Goal: Task Accomplishment & Management: Manage account settings

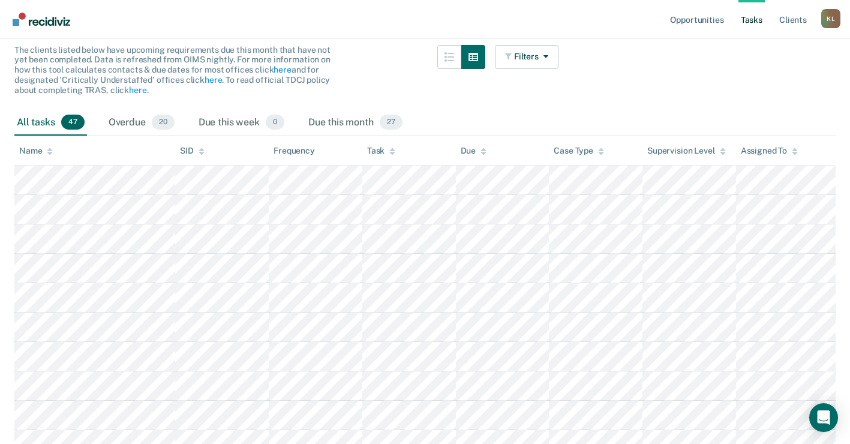
scroll to position [120, 0]
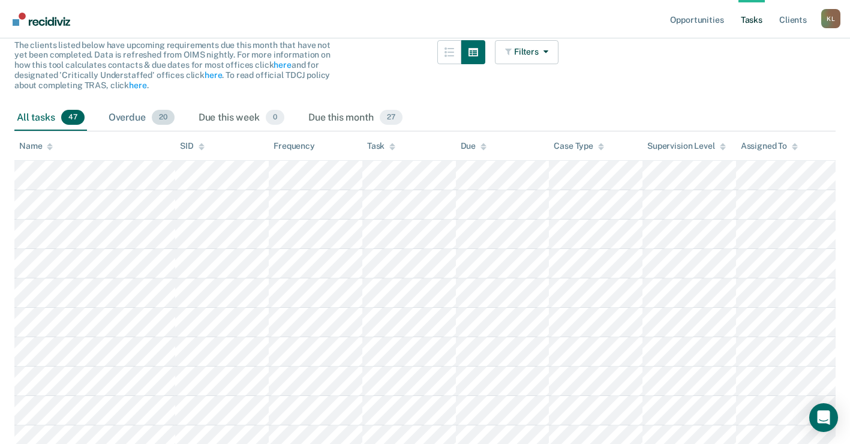
click at [131, 118] on div "Overdue 20" at bounding box center [141, 118] width 71 height 26
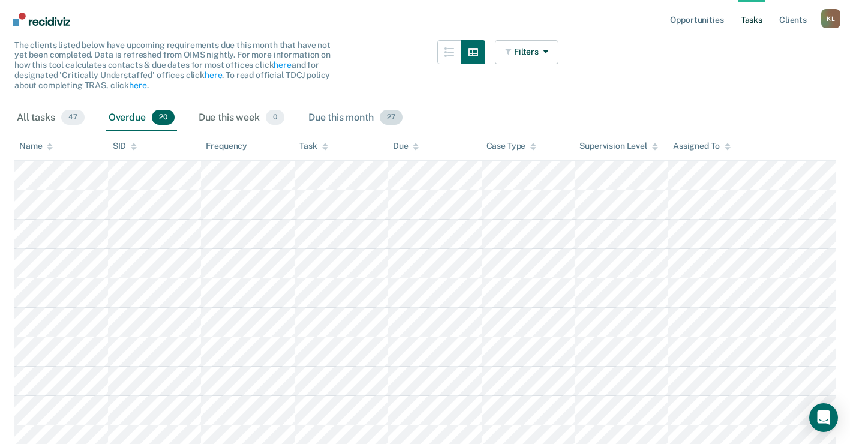
click at [326, 119] on div "Due this month 27" at bounding box center [355, 118] width 99 height 26
